Goal: Task Accomplishment & Management: Manage account settings

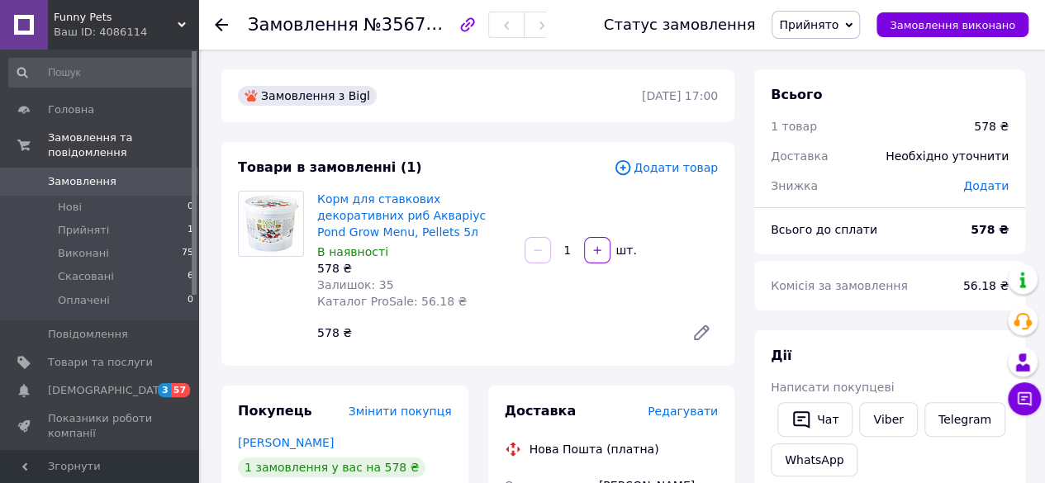
click at [692, 412] on span "Редагувати" at bounding box center [683, 411] width 70 height 13
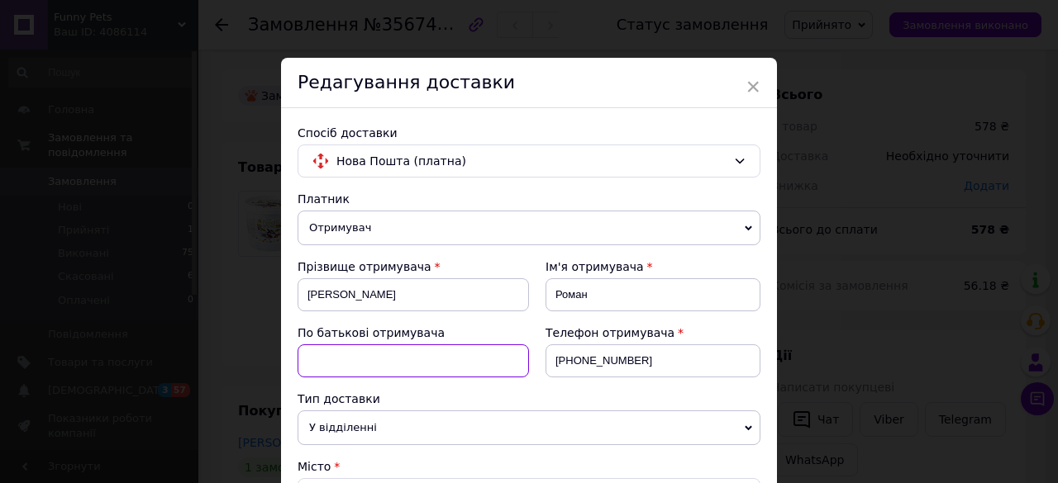
click at [415, 369] on input at bounding box center [412, 361] width 231 height 33
type input "[PERSON_NAME]"
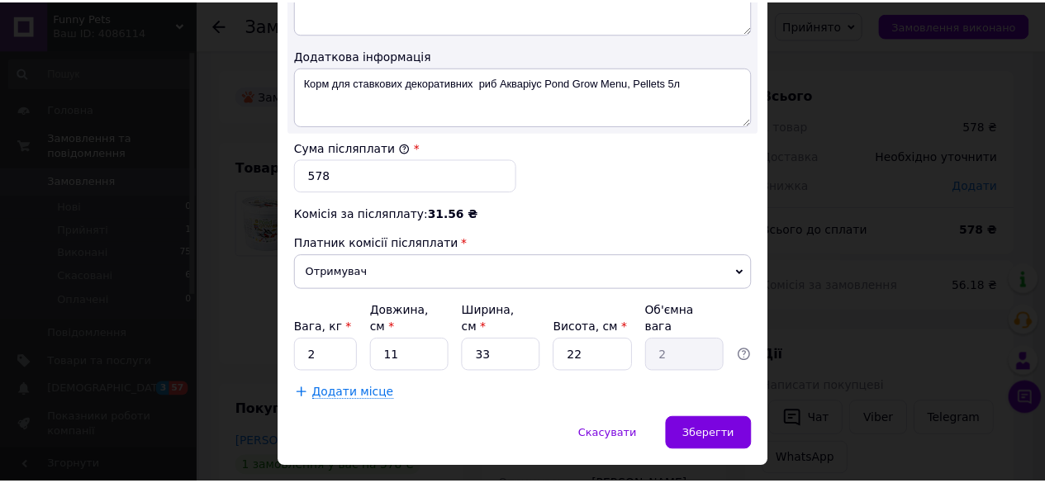
scroll to position [953, 0]
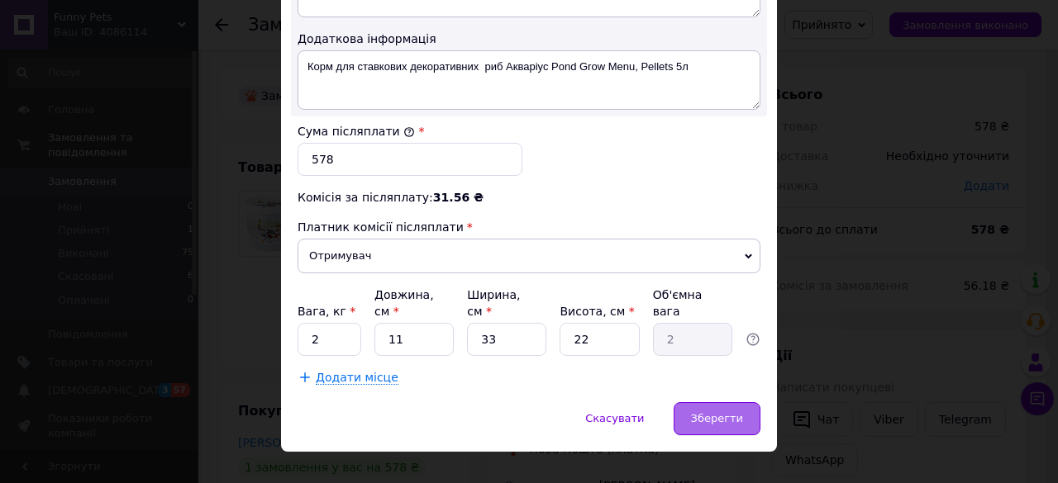
click at [722, 412] on span "Зберегти" at bounding box center [717, 418] width 52 height 12
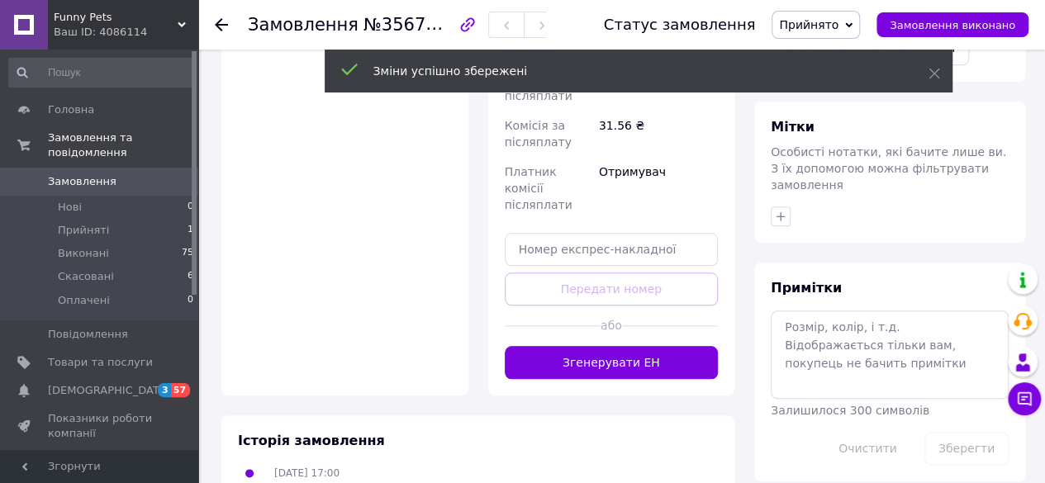
scroll to position [782, 0]
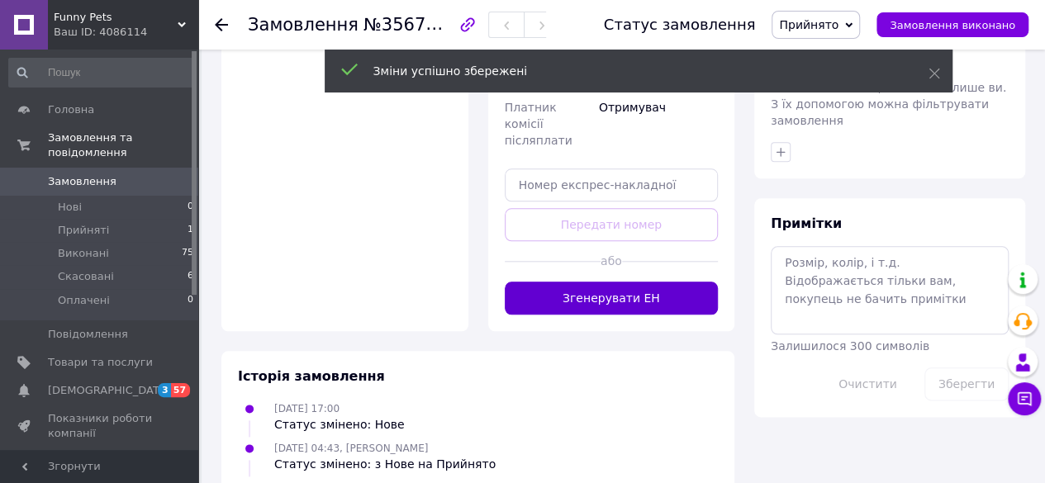
click at [645, 282] on button "Згенерувати ЕН" at bounding box center [612, 298] width 214 height 33
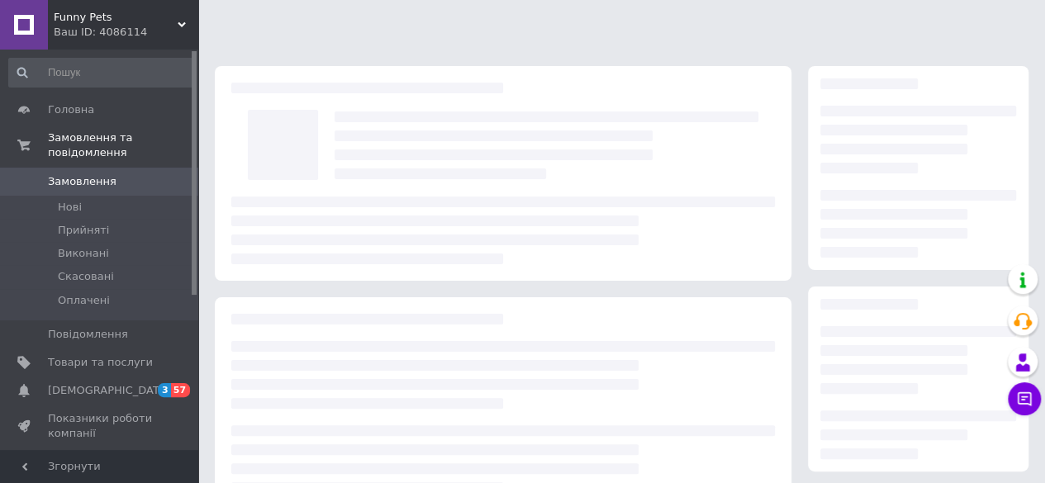
scroll to position [271, 0]
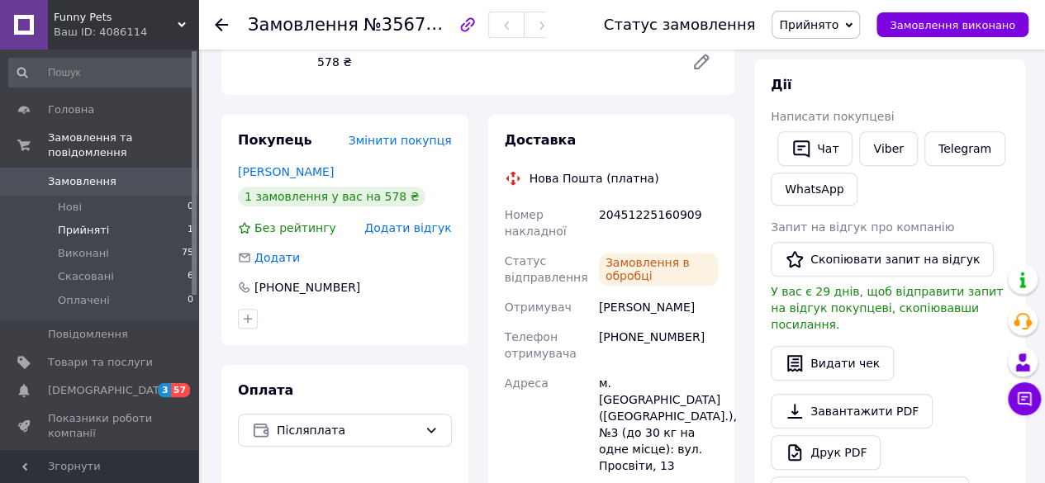
click at [157, 219] on li "Прийняті 1" at bounding box center [101, 230] width 203 height 23
